Goal: Information Seeking & Learning: Learn about a topic

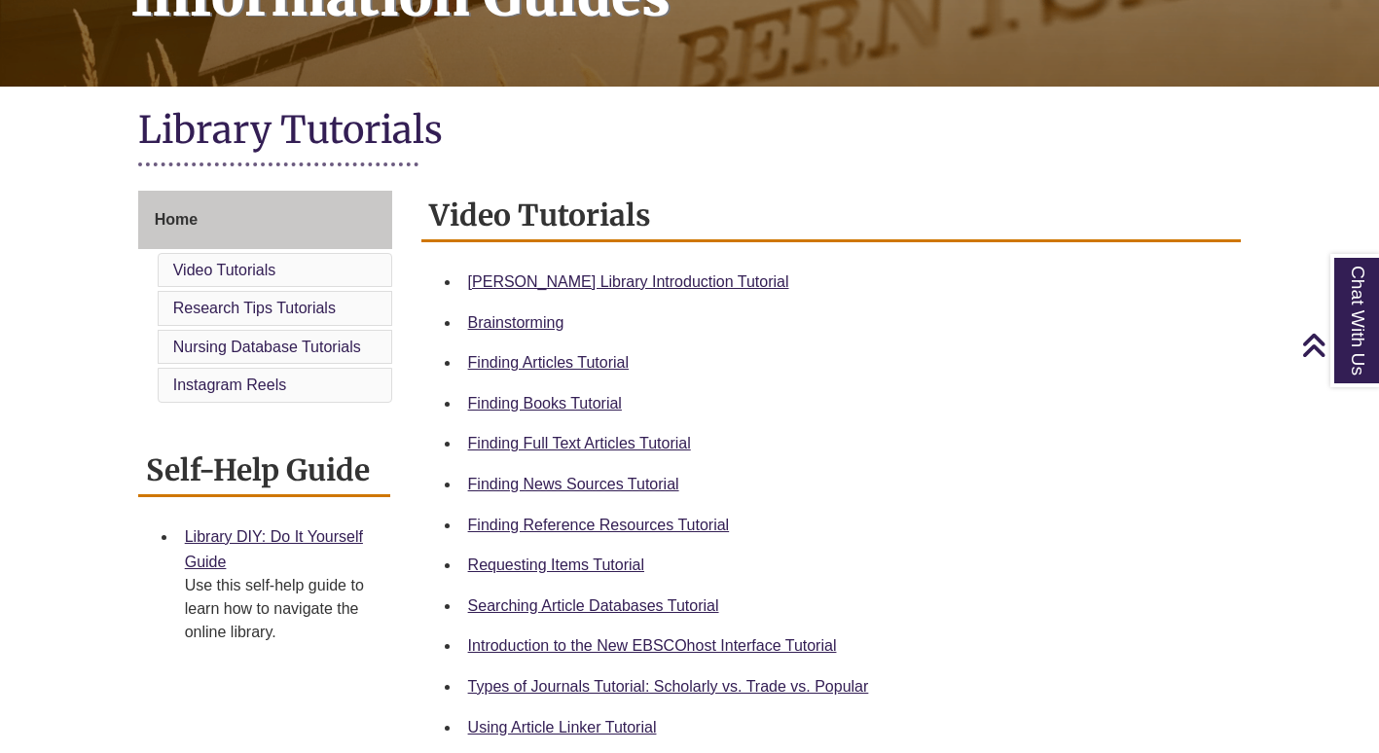
scroll to position [358, 0]
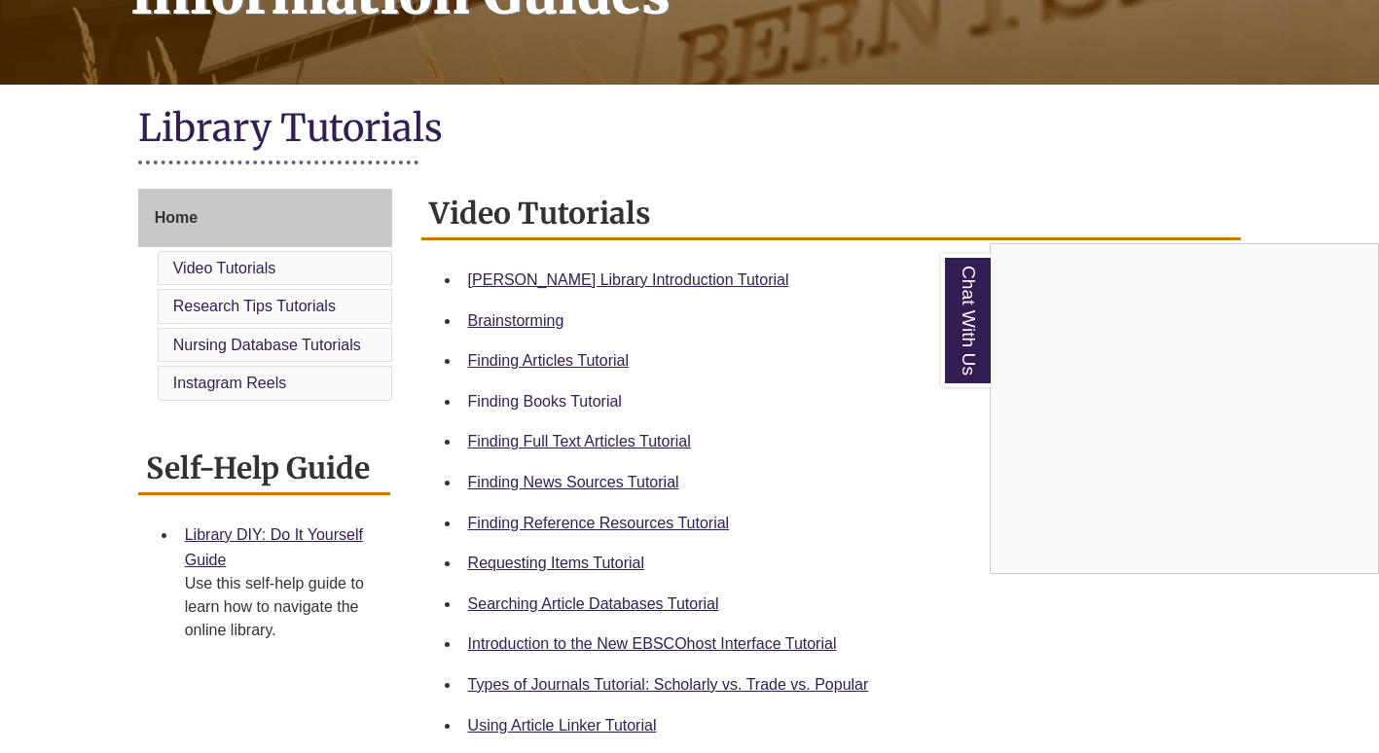
click at [574, 401] on div "Chat With Us" at bounding box center [689, 376] width 1379 height 753
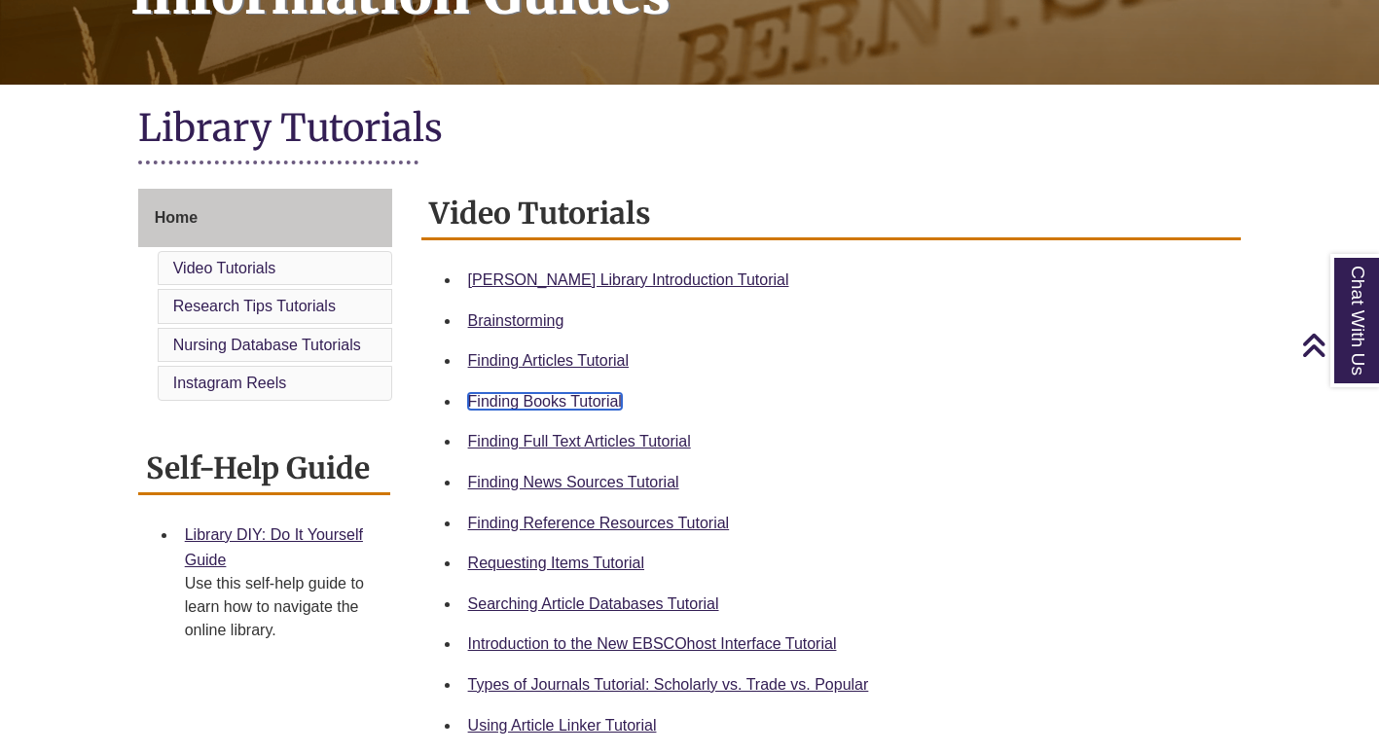
click at [568, 399] on link "Finding Books Tutorial" at bounding box center [545, 401] width 154 height 17
click at [571, 398] on link "Finding Books Tutorial" at bounding box center [545, 401] width 154 height 17
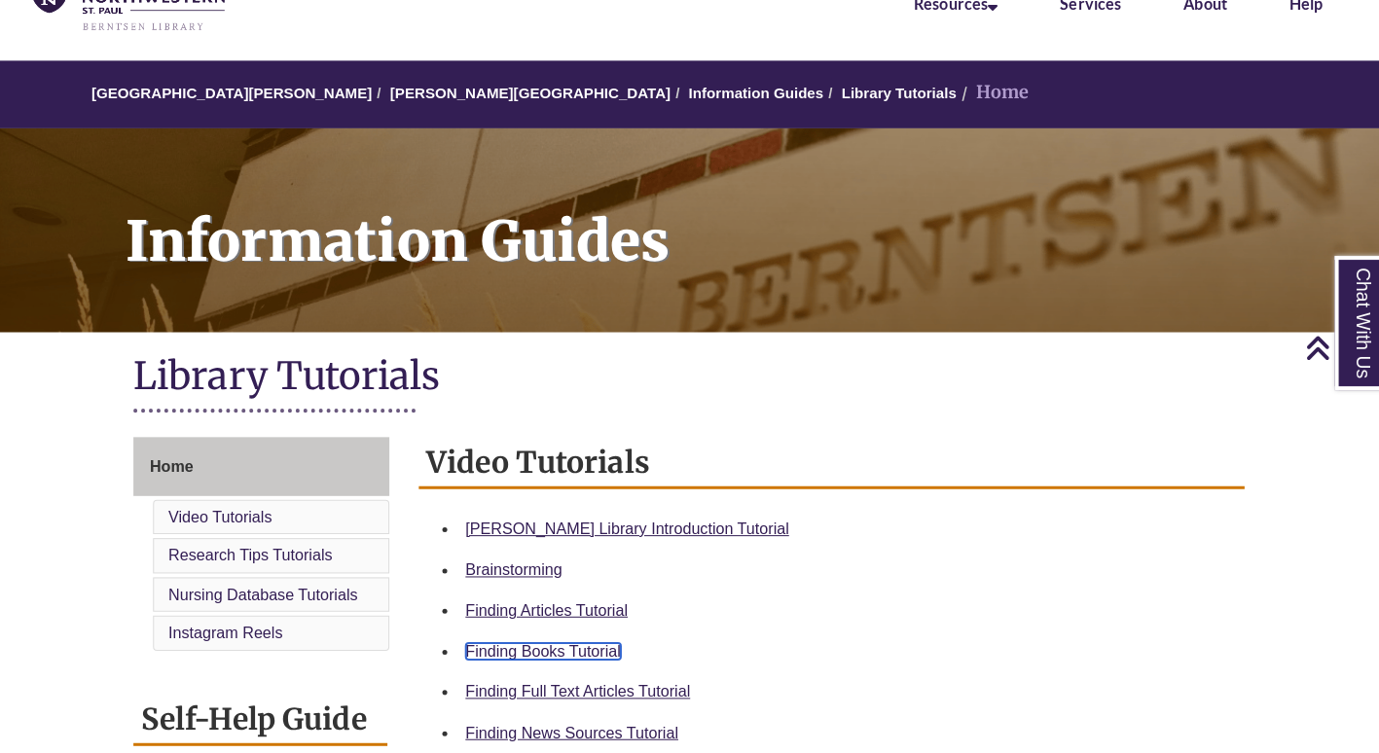
scroll to position [0, 0]
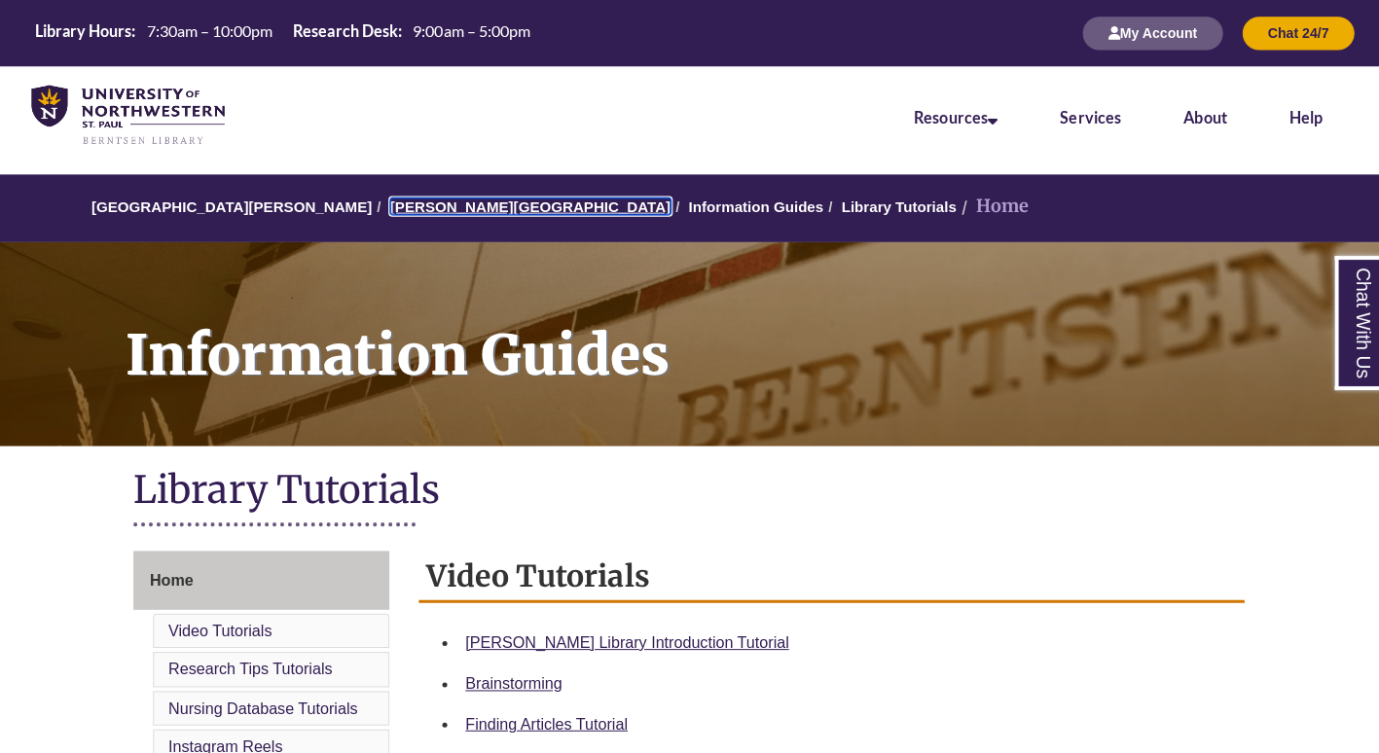
click at [448, 203] on link "[PERSON_NAME][GEOGRAPHIC_DATA]" at bounding box center [532, 205] width 278 height 17
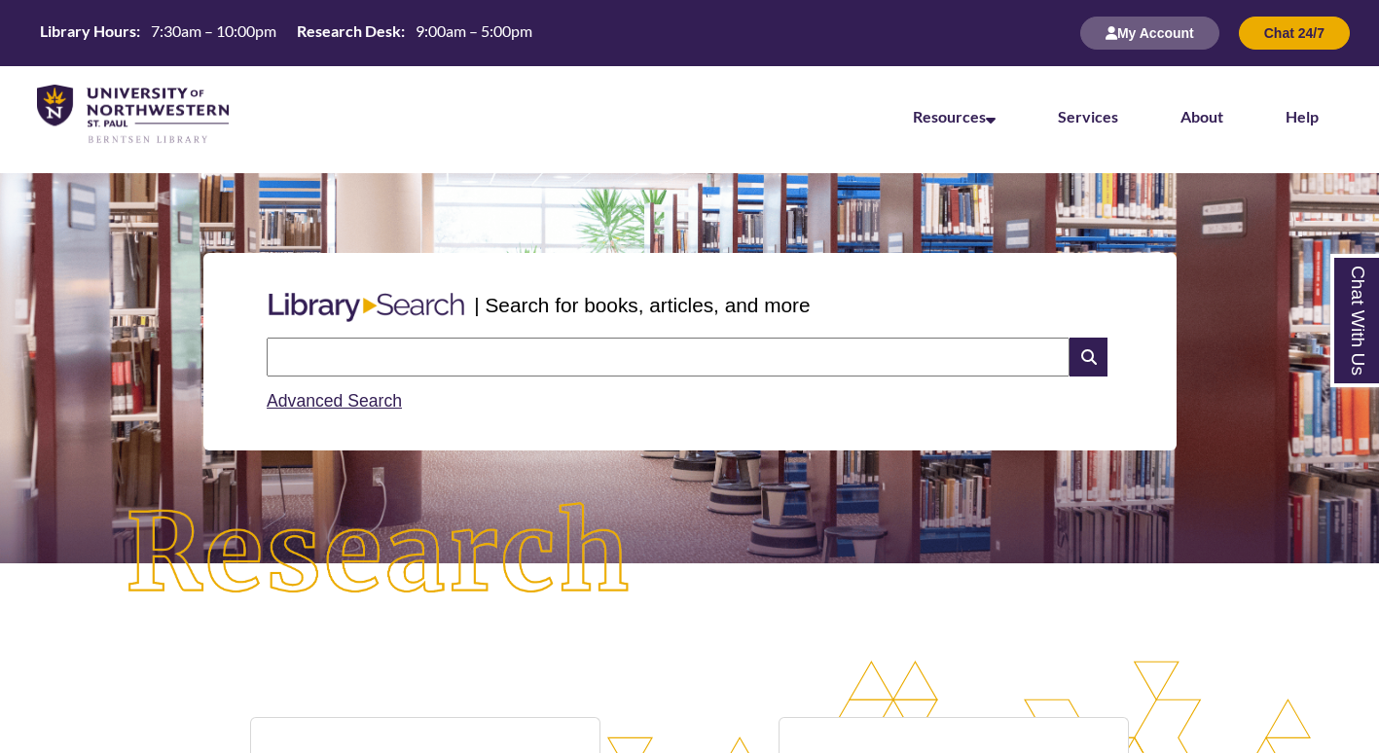
click at [501, 352] on input "text" at bounding box center [668, 357] width 803 height 39
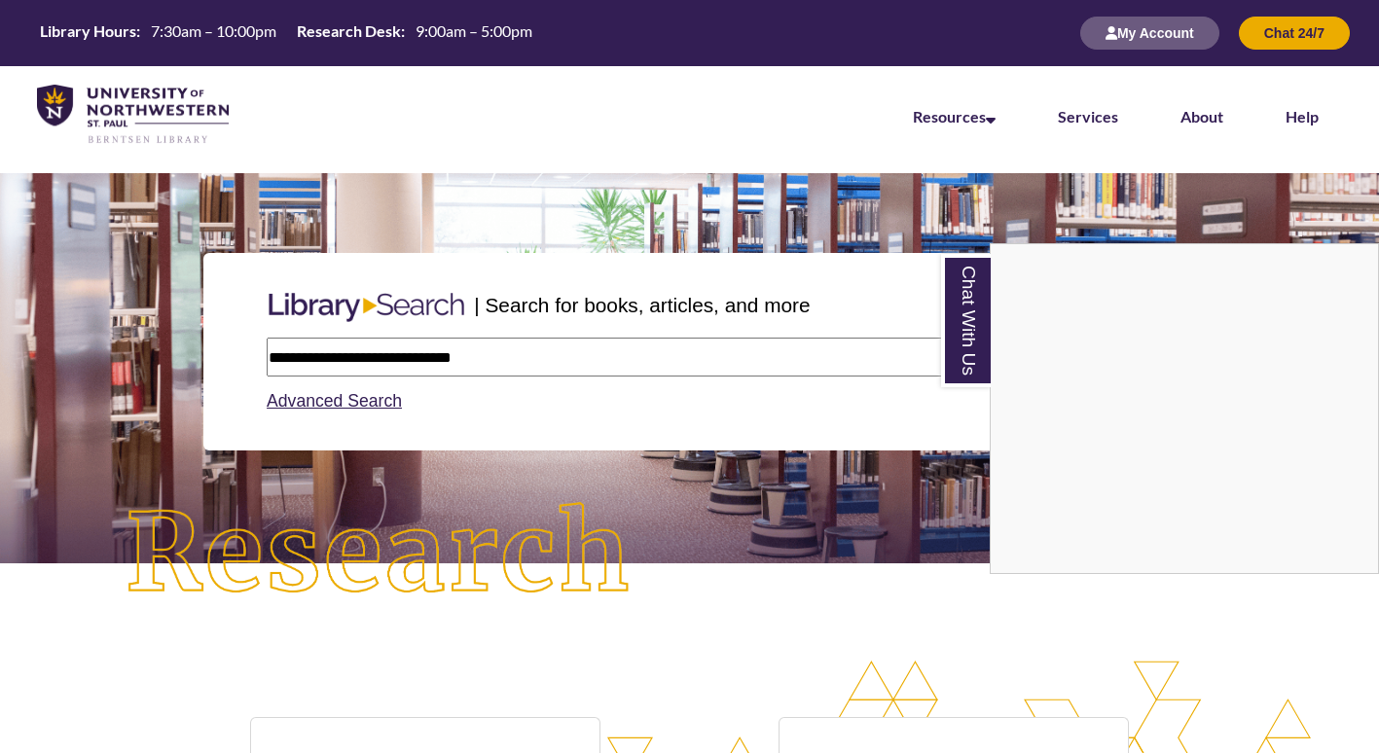
type input "**********"
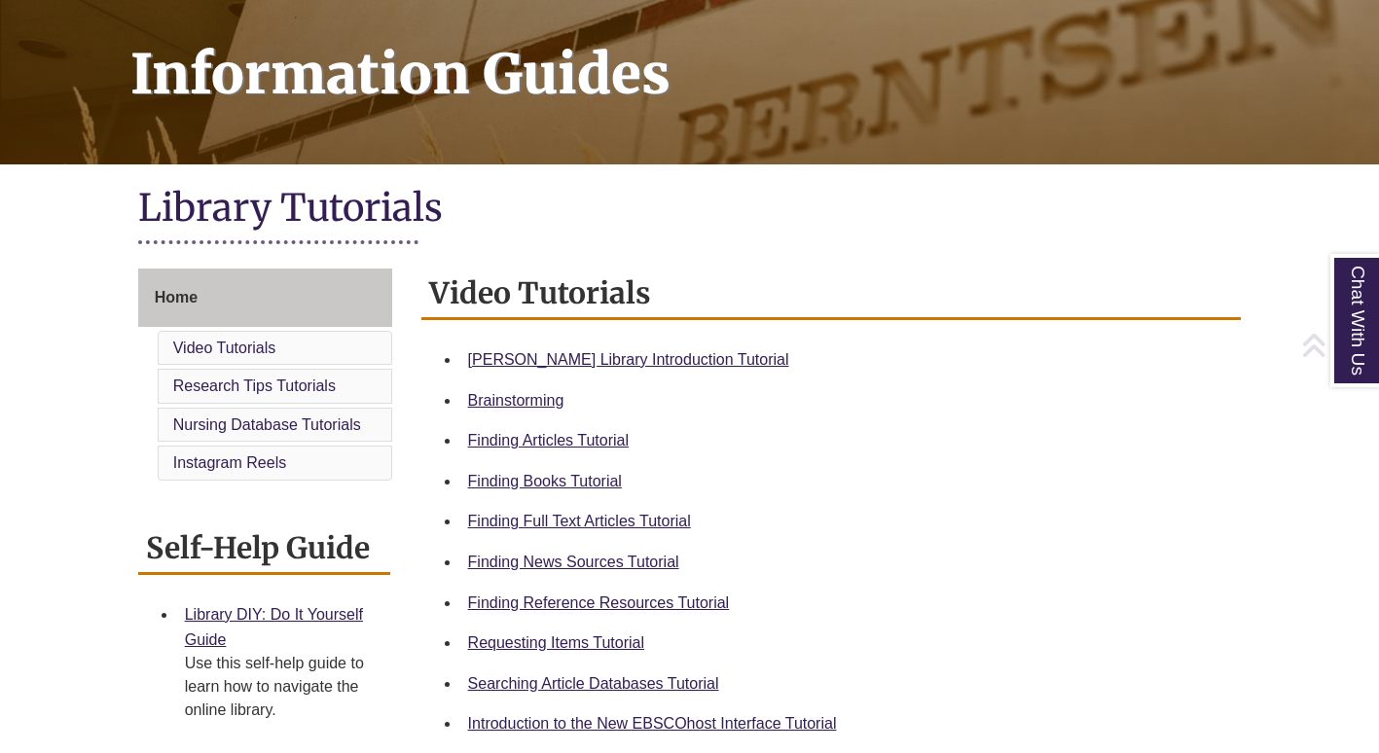
scroll to position [279, 0]
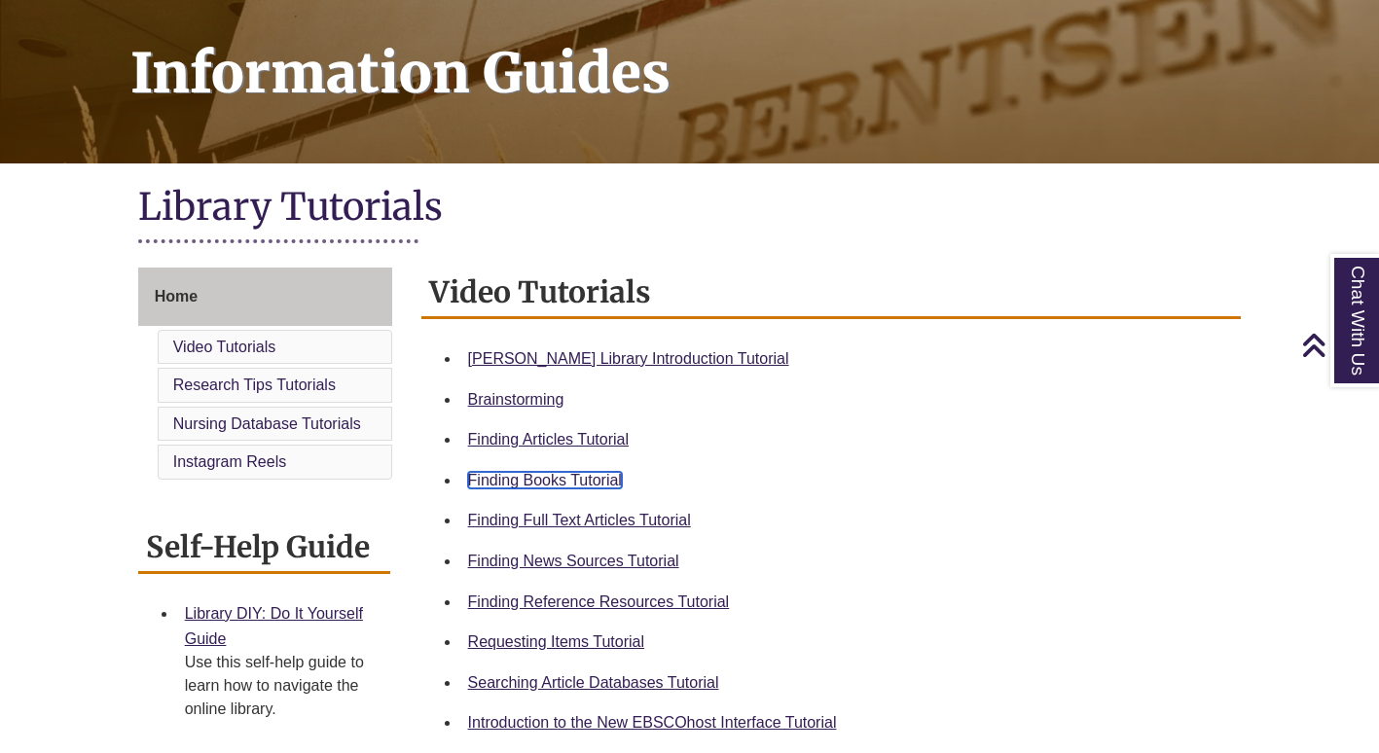
click at [502, 472] on link "Finding Books Tutorial" at bounding box center [545, 480] width 154 height 17
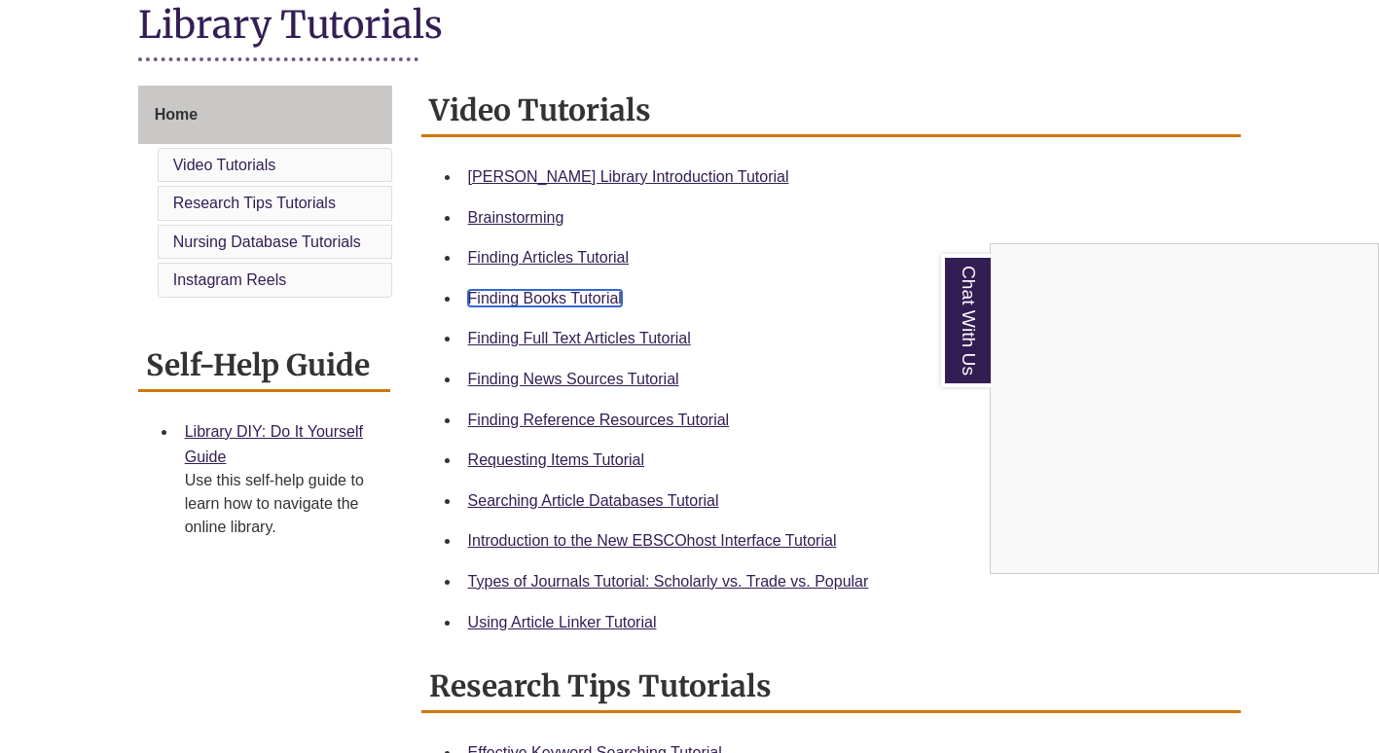
scroll to position [462, 0]
click at [625, 454] on div "Chat With Us" at bounding box center [689, 376] width 1379 height 753
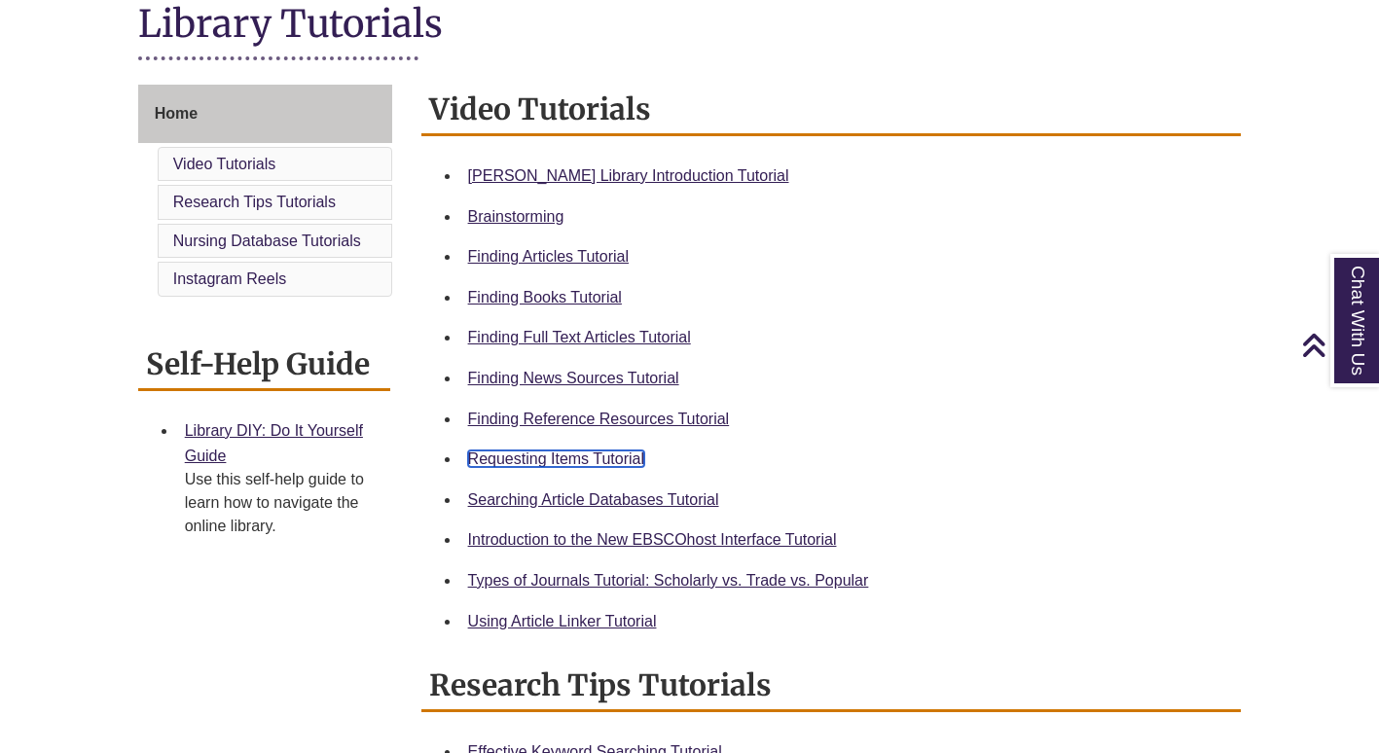
click at [625, 454] on link "Requesting Items Tutorial" at bounding box center [556, 459] width 176 height 17
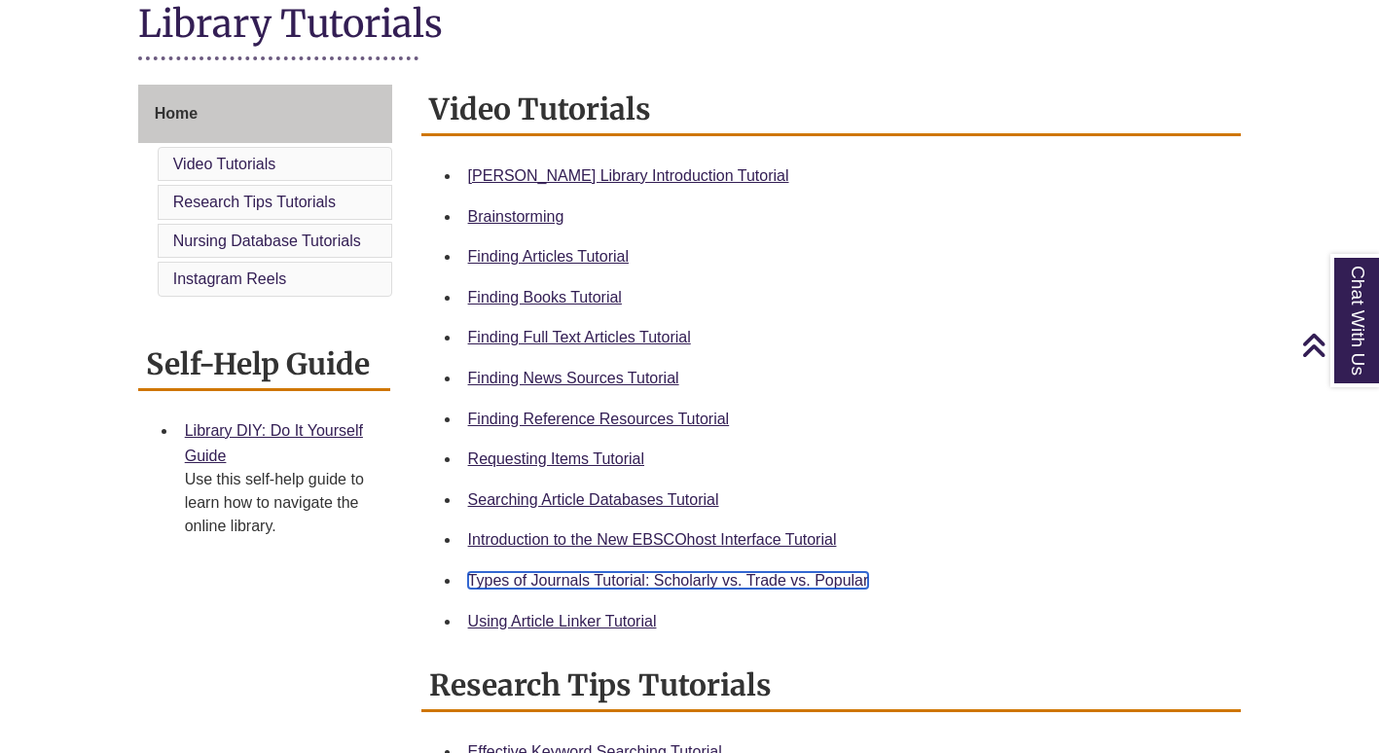
click at [616, 581] on link "Types of Journals Tutorial: Scholarly vs. Trade vs. Popular" at bounding box center [668, 580] width 401 height 17
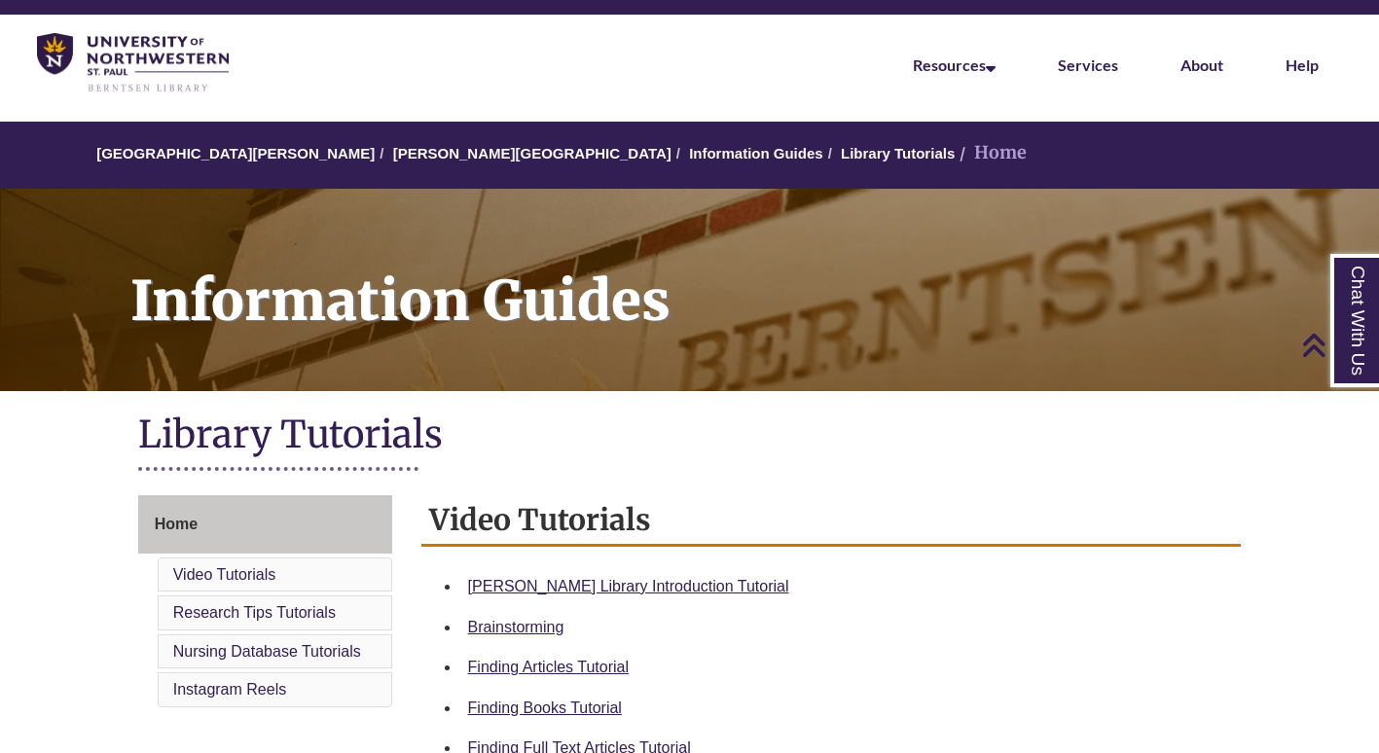
scroll to position [0, 0]
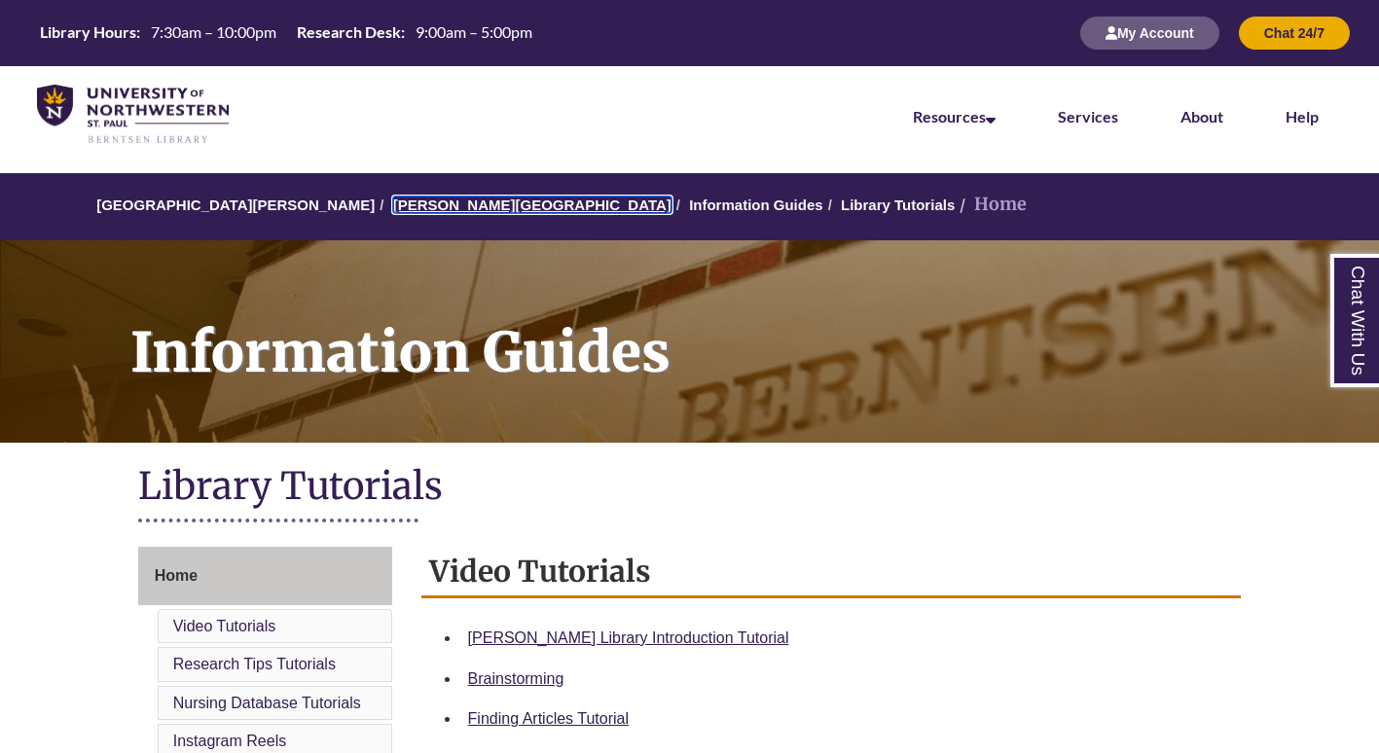
click at [431, 201] on link "[PERSON_NAME][GEOGRAPHIC_DATA]" at bounding box center [532, 205] width 278 height 17
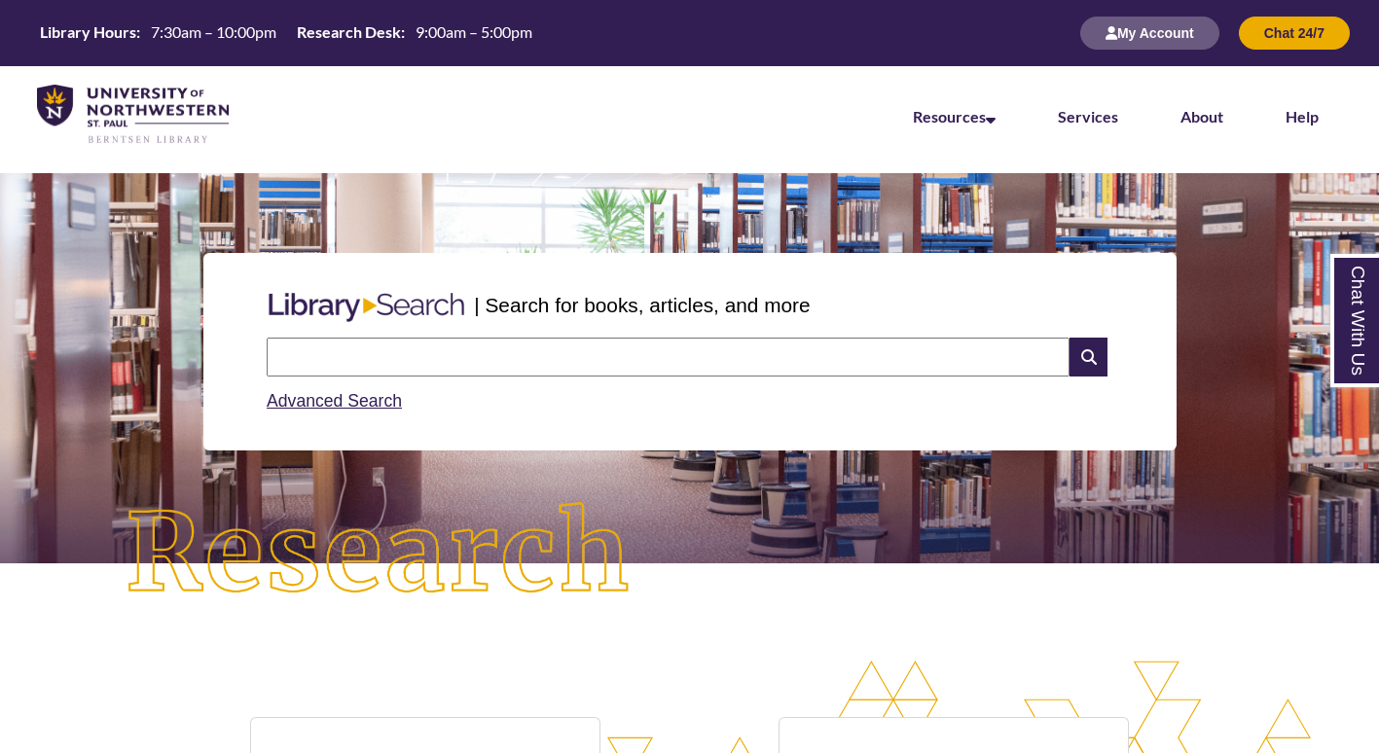
click at [365, 358] on input "text" at bounding box center [668, 357] width 803 height 39
type input "**********"
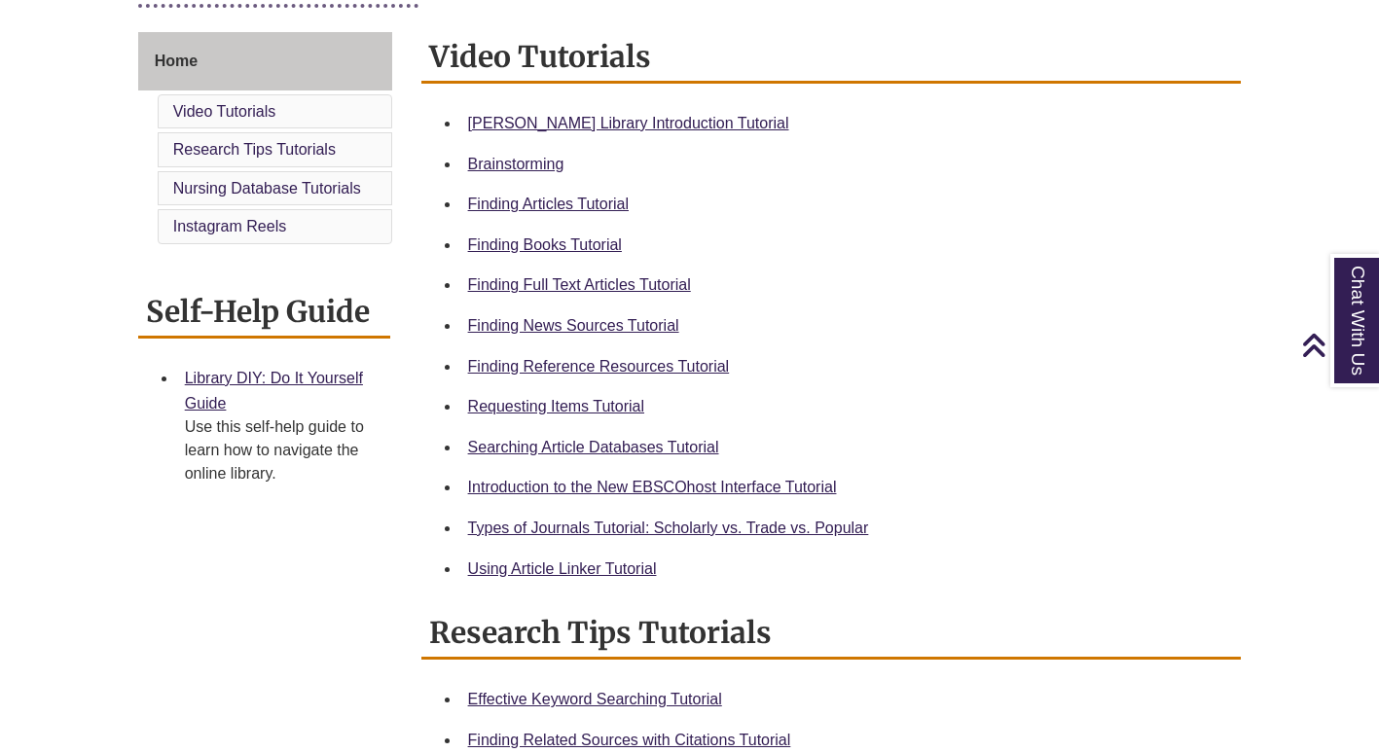
scroll to position [519, 0]
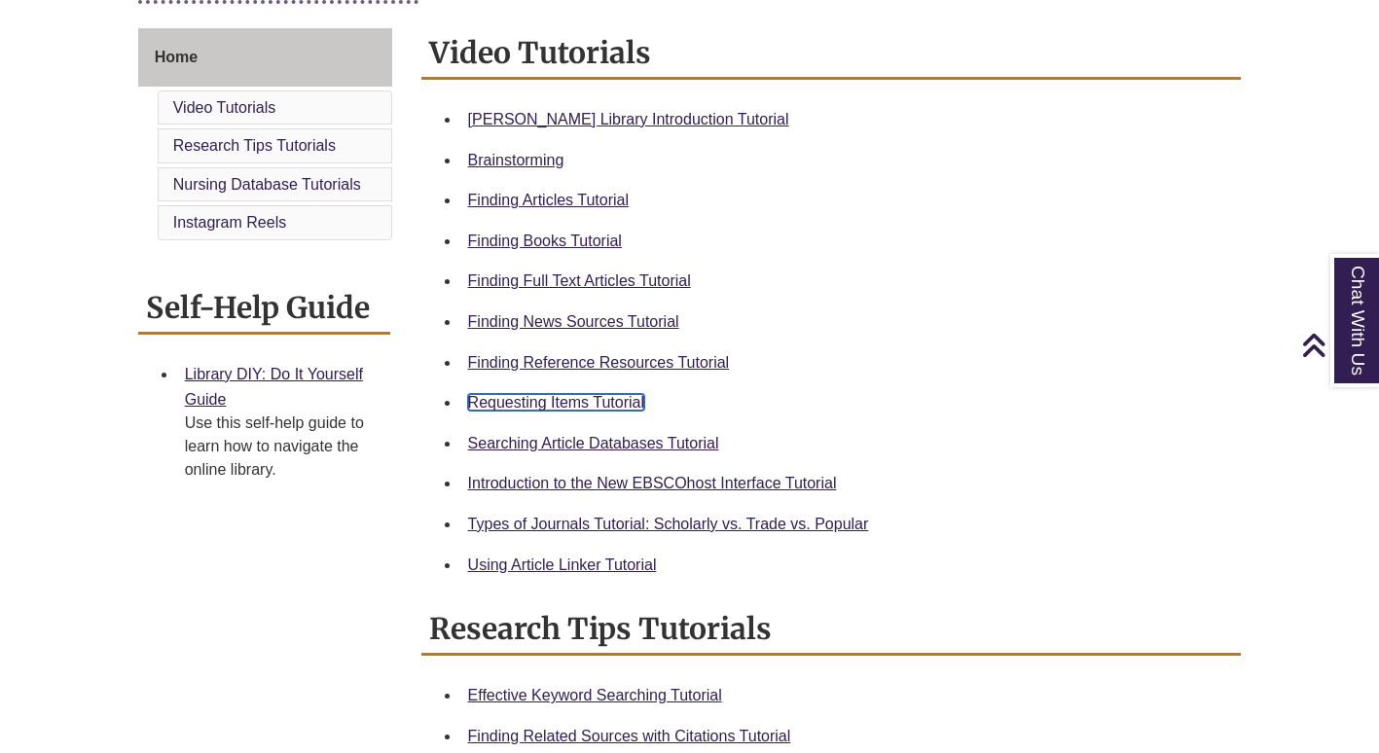
click at [607, 400] on link "Requesting Items Tutorial" at bounding box center [556, 402] width 176 height 17
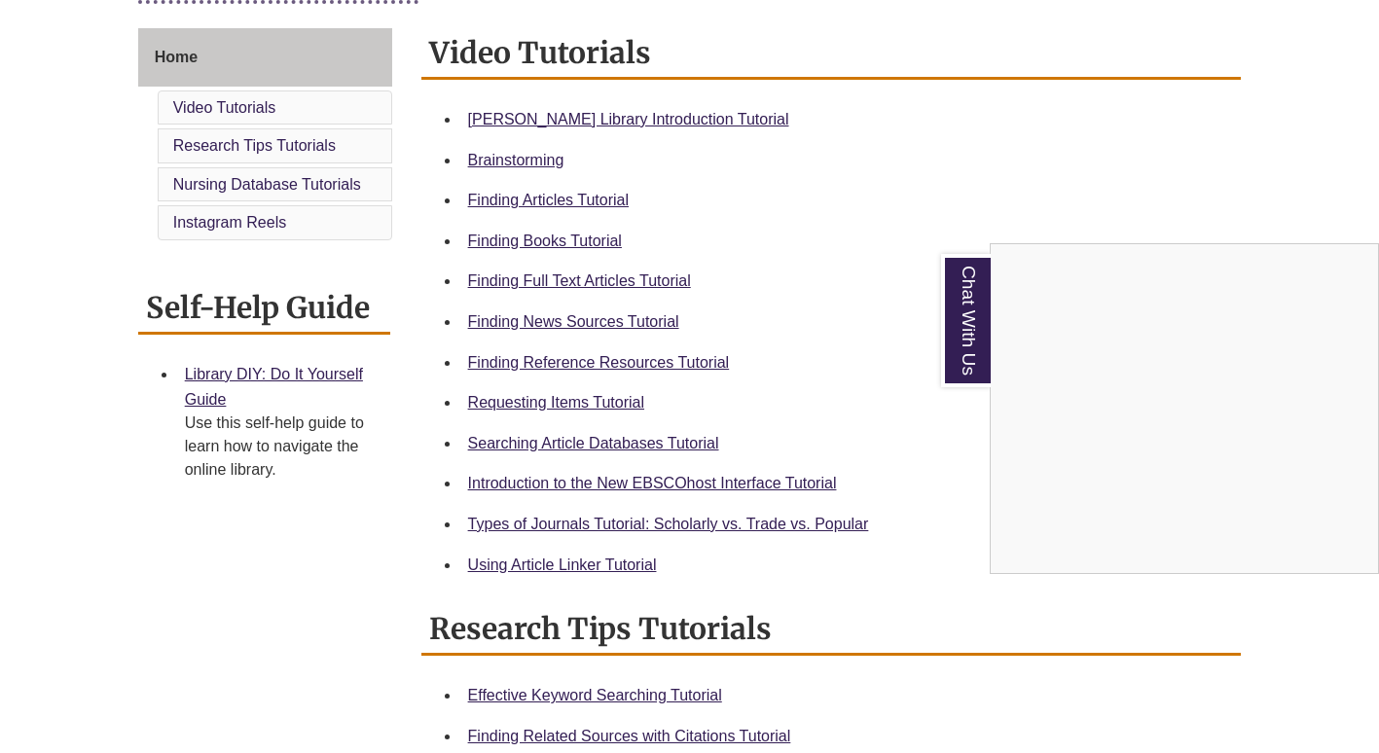
click at [712, 525] on div "Chat With Us" at bounding box center [689, 376] width 1379 height 753
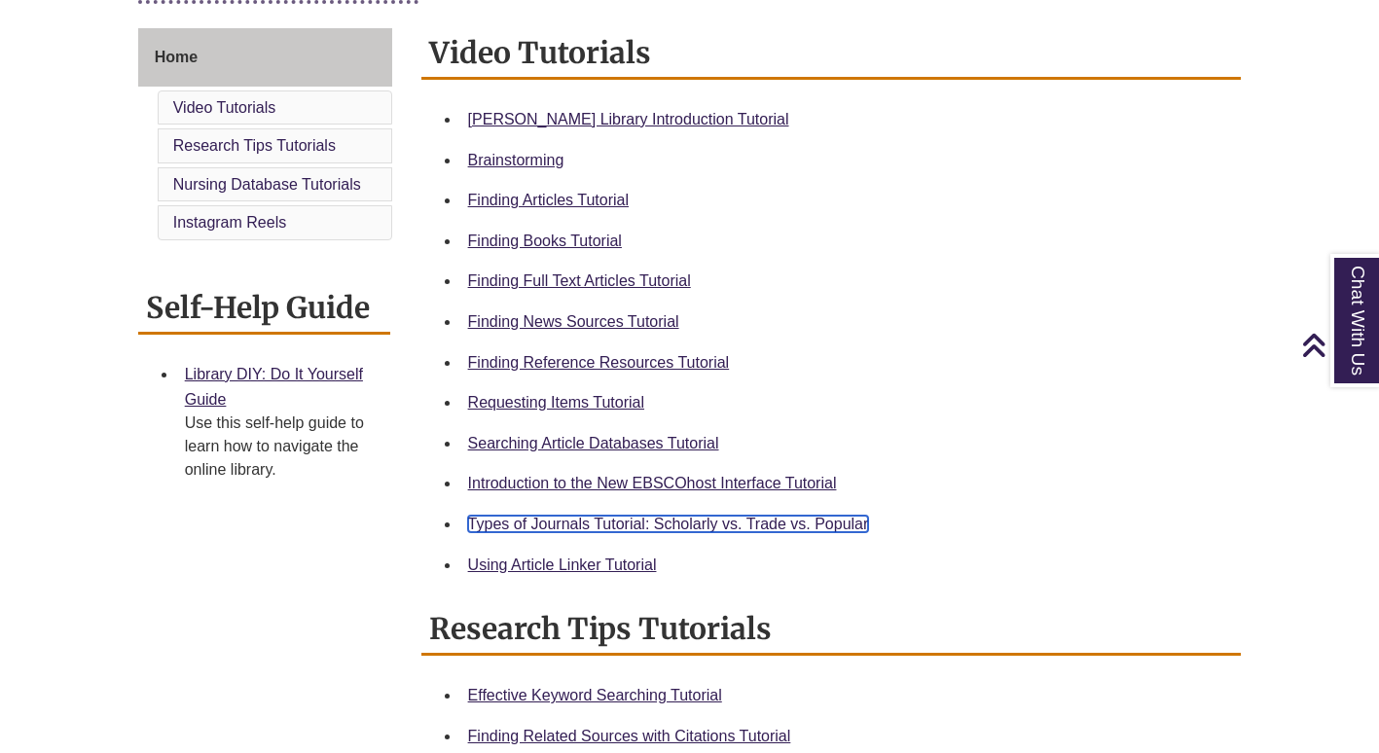
click at [712, 525] on link "Types of Journals Tutorial: Scholarly vs. Trade vs. Popular" at bounding box center [668, 524] width 401 height 17
